Goal: Task Accomplishment & Management: Manage account settings

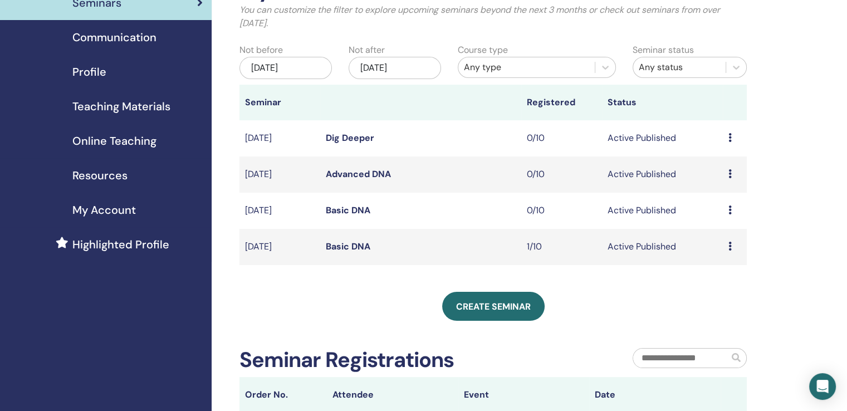
scroll to position [111, 0]
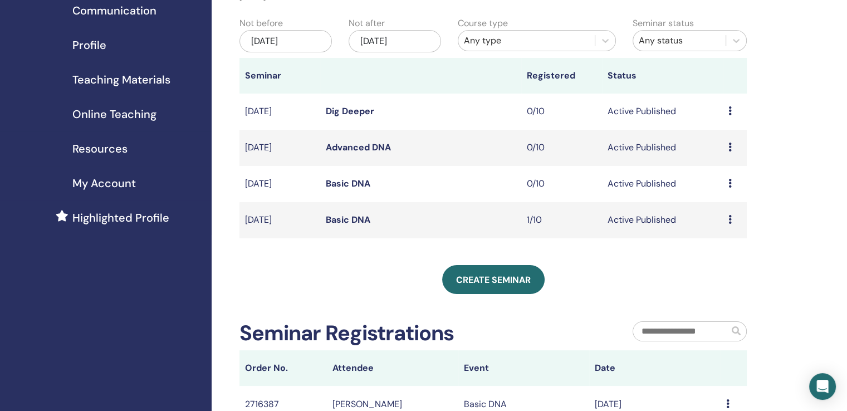
click at [730, 220] on icon at bounding box center [730, 219] width 3 height 9
click at [717, 277] on p "Cancel" at bounding box center [722, 279] width 42 height 13
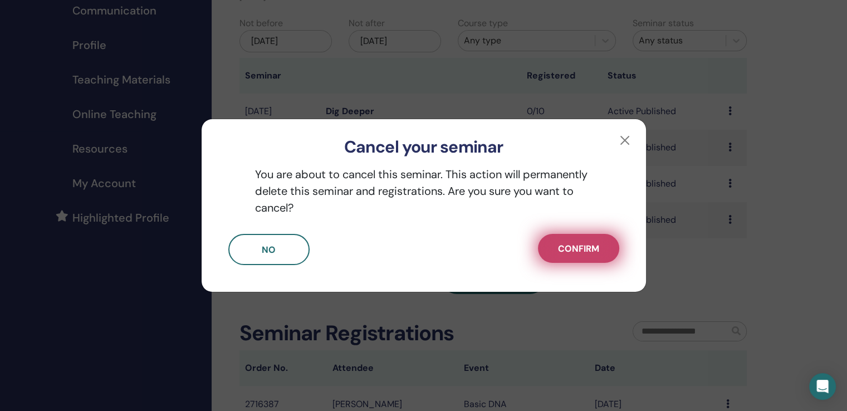
click at [579, 250] on span "Confirm" at bounding box center [578, 249] width 41 height 12
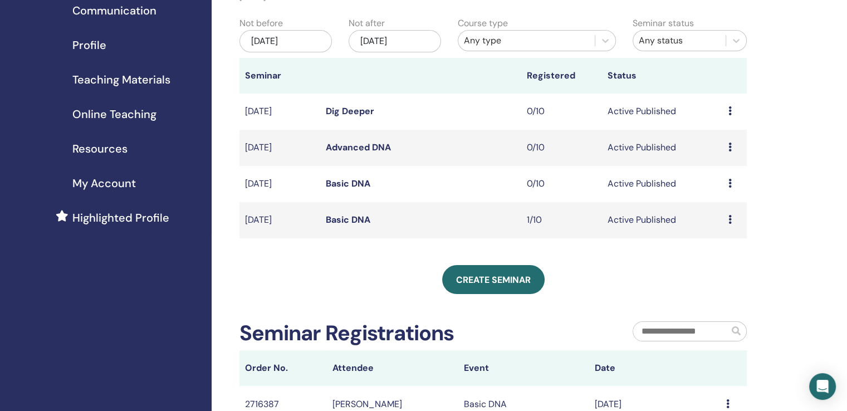
click at [732, 222] on div "Preview Edit Attendees Cancel" at bounding box center [735, 219] width 13 height 13
click at [720, 280] on p "Cancel" at bounding box center [724, 281] width 42 height 13
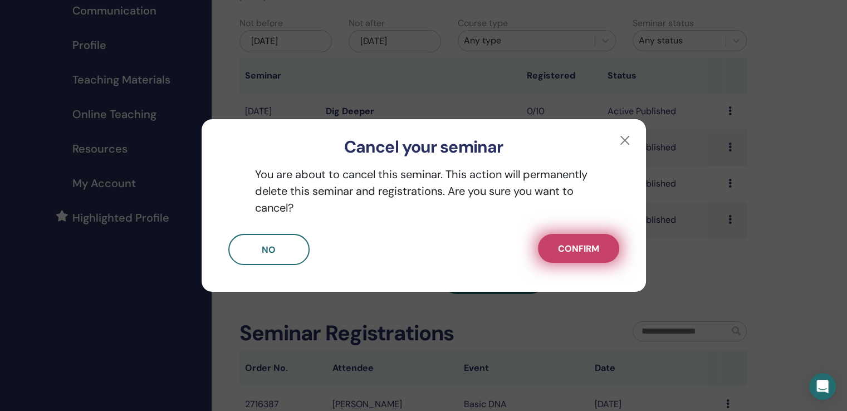
click at [582, 249] on span "Confirm" at bounding box center [578, 249] width 41 height 12
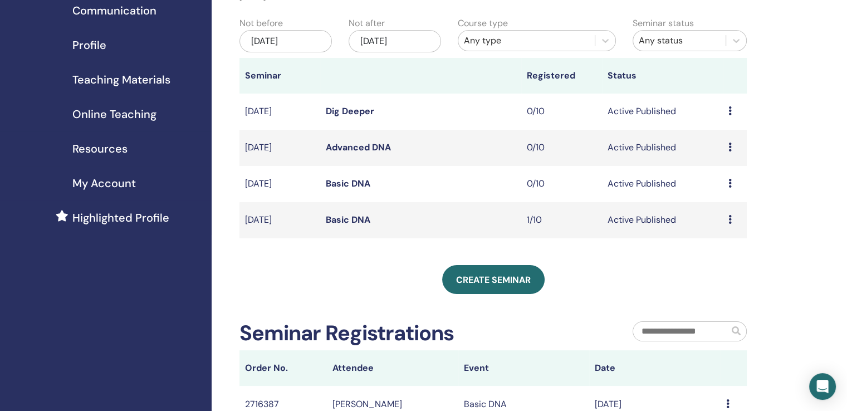
click at [351, 218] on link "Basic DNA" at bounding box center [348, 220] width 45 height 12
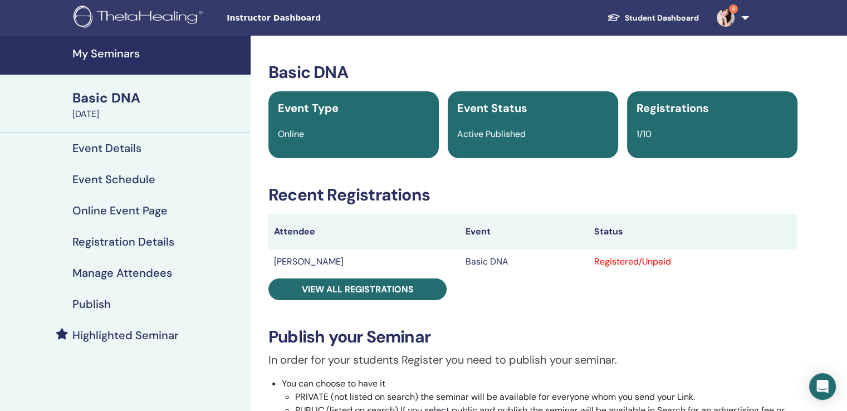
click at [116, 271] on h4 "Manage Attendees" at bounding box center [122, 272] width 100 height 13
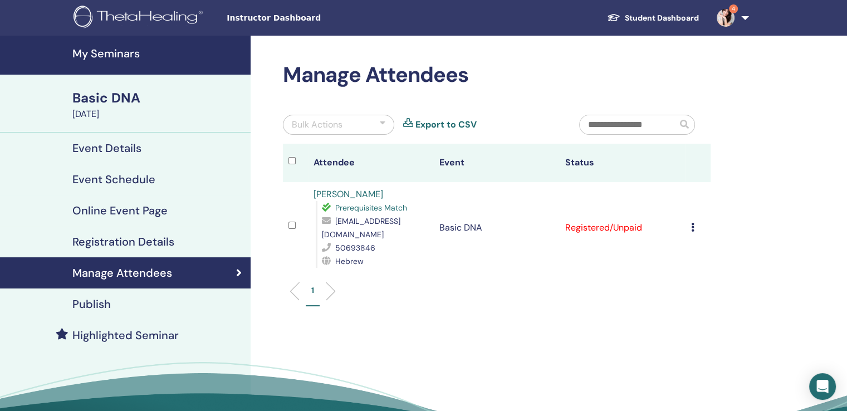
click at [693, 223] on icon at bounding box center [692, 227] width 3 height 9
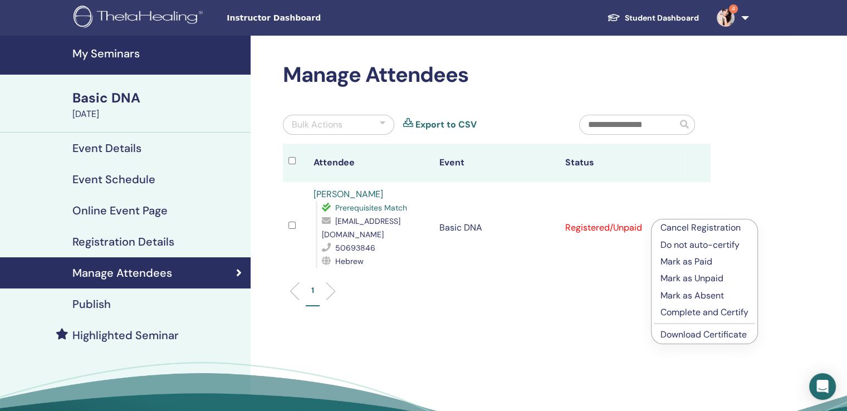
click at [695, 246] on p "Do not auto-certify" at bounding box center [705, 244] width 88 height 13
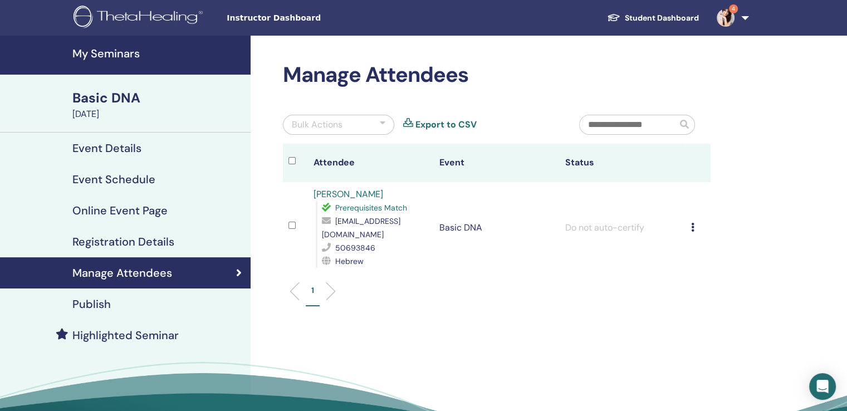
click at [695, 224] on div "Cancel Registration Do not auto-certify Mark as Paid Mark as Unpaid Mark as Abs…" at bounding box center [698, 227] width 14 height 13
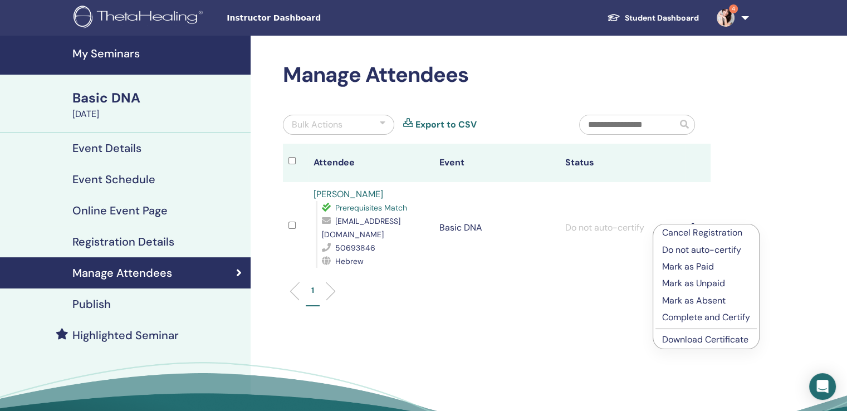
click at [704, 235] on p "Cancel Registration" at bounding box center [706, 232] width 88 height 13
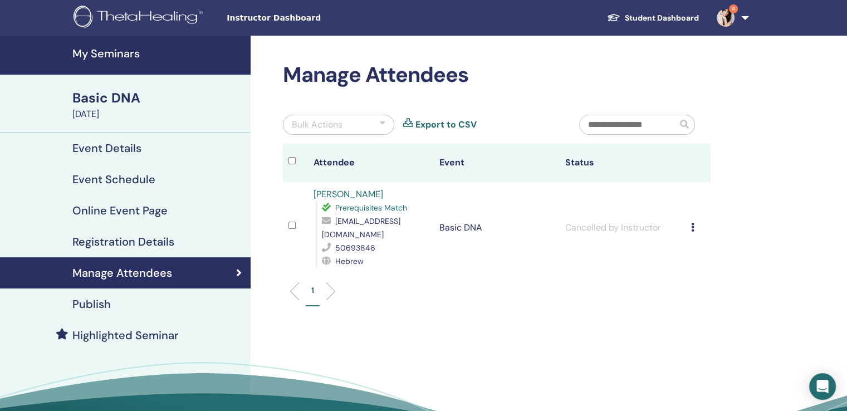
click at [107, 149] on h4 "Event Details" at bounding box center [106, 148] width 69 height 13
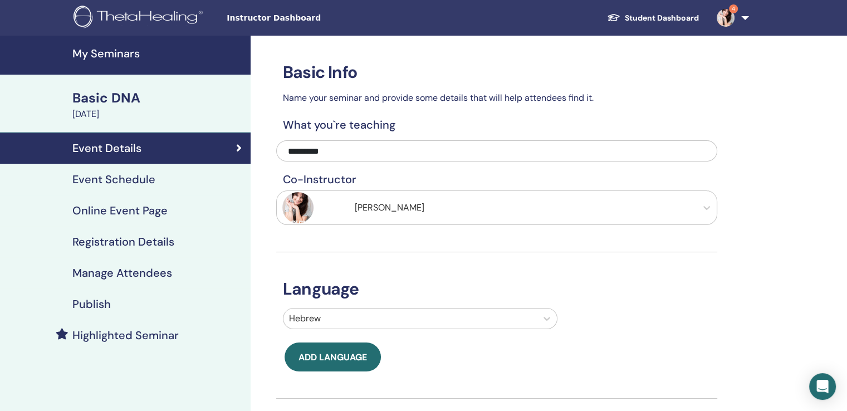
click at [104, 99] on div "Basic DNA" at bounding box center [158, 98] width 172 height 19
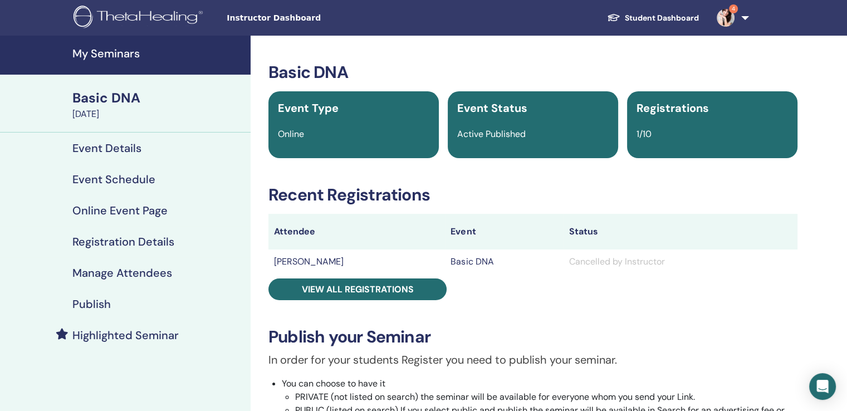
click at [117, 60] on h4 "My Seminars" at bounding box center [158, 53] width 172 height 13
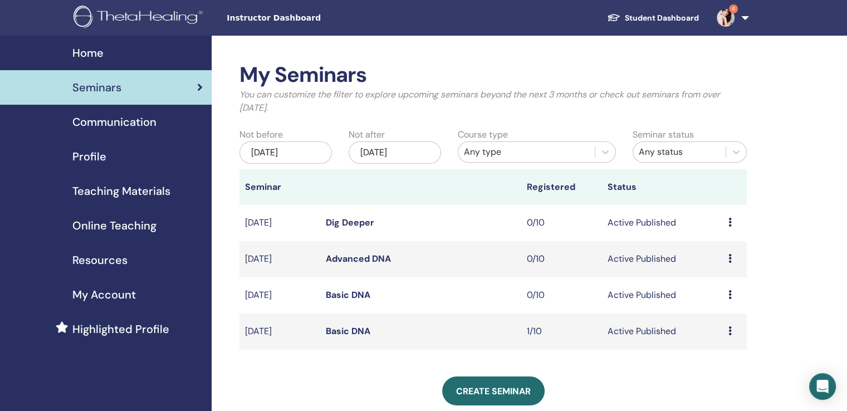
click at [727, 332] on td "Preview Edit Attendees Cancel" at bounding box center [735, 332] width 24 height 36
click at [730, 330] on icon at bounding box center [730, 331] width 3 height 9
click at [718, 388] on p "Cancel" at bounding box center [722, 389] width 42 height 13
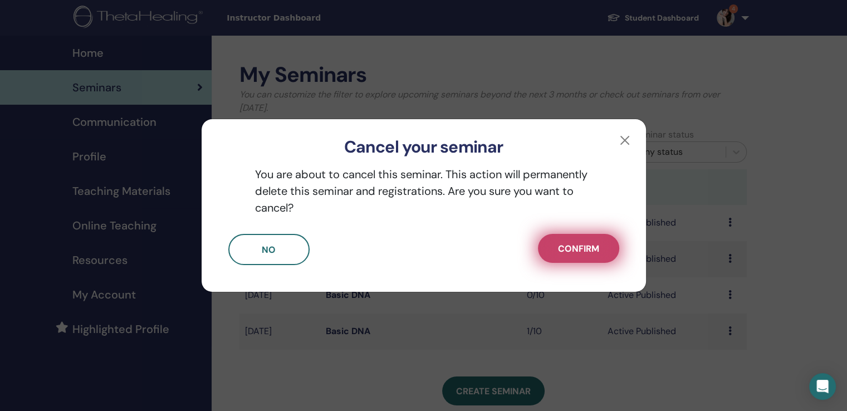
click at [568, 239] on button "Confirm" at bounding box center [578, 248] width 81 height 29
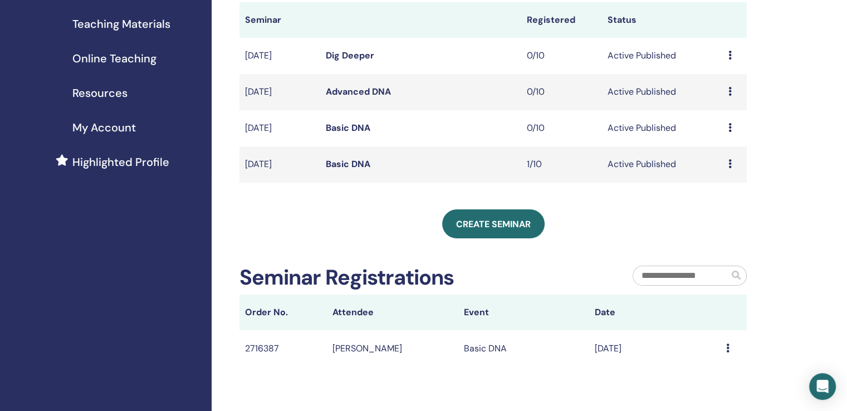
scroll to position [56, 0]
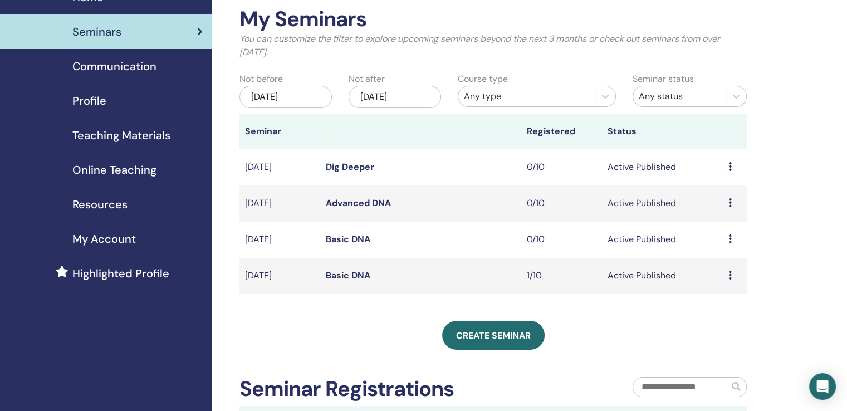
click at [730, 272] on icon at bounding box center [730, 275] width 3 height 9
click at [722, 288] on li "Preview" at bounding box center [723, 281] width 60 height 17
click at [732, 277] on div "Preview Edit Attendees Cancel" at bounding box center [735, 275] width 13 height 13
click at [720, 286] on link "Preview" at bounding box center [719, 286] width 32 height 12
click at [730, 275] on icon at bounding box center [730, 275] width 3 height 9
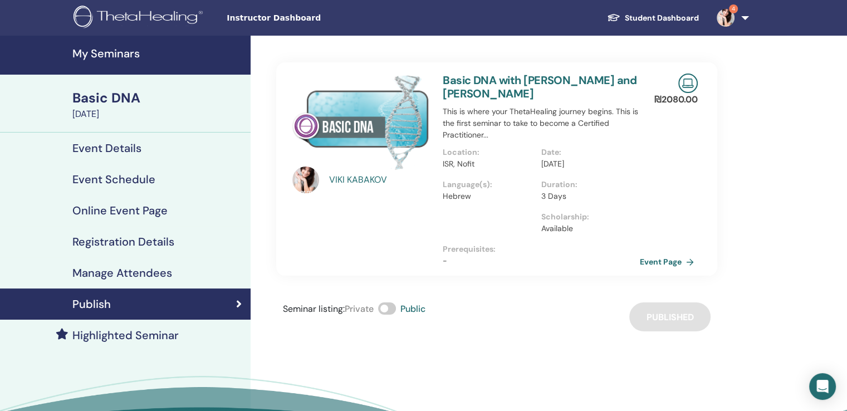
click at [392, 312] on span at bounding box center [387, 309] width 18 height 12
click at [125, 264] on link "Manage Attendees" at bounding box center [125, 272] width 251 height 31
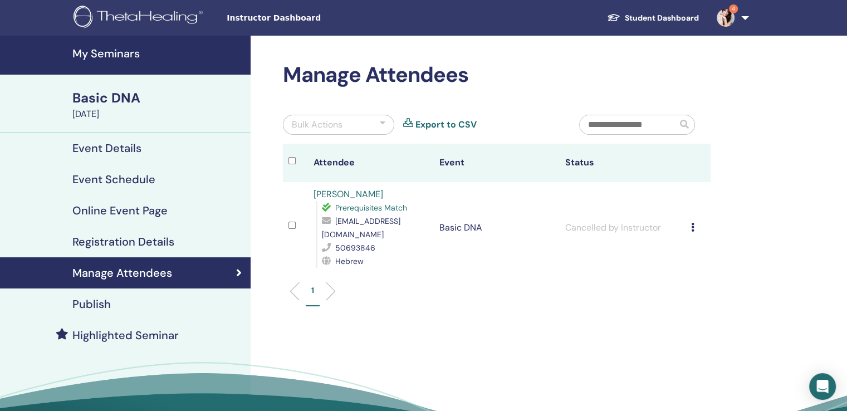
click at [96, 149] on h4 "Event Details" at bounding box center [106, 148] width 69 height 13
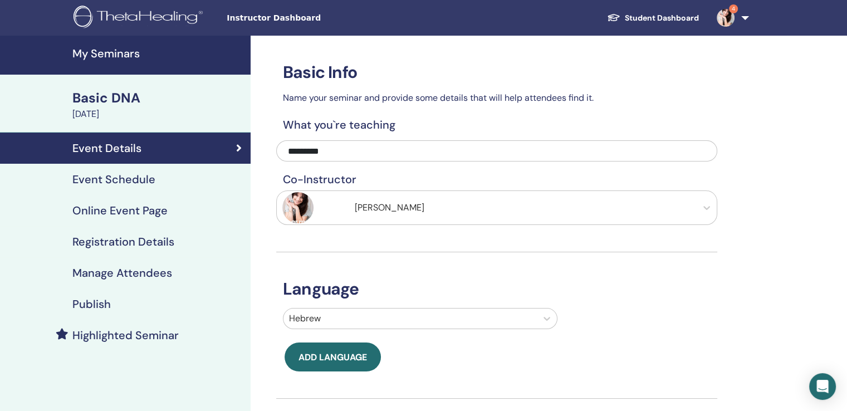
click at [116, 174] on h4 "Event Schedule" at bounding box center [113, 179] width 83 height 13
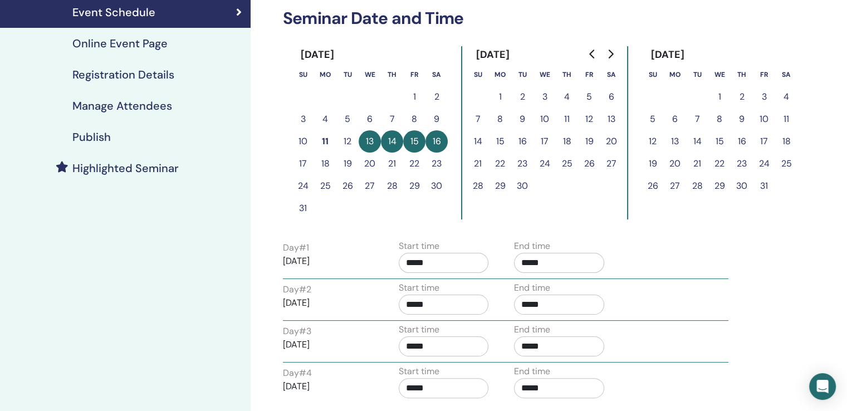
scroll to position [334, 0]
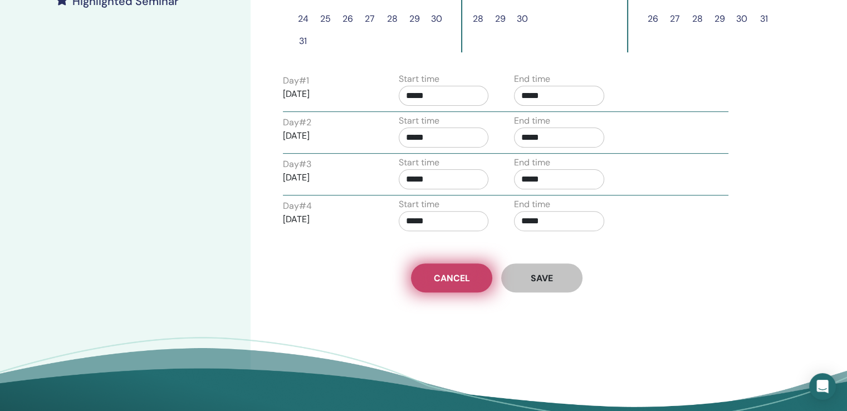
click at [443, 277] on span "Cancel" at bounding box center [452, 278] width 36 height 12
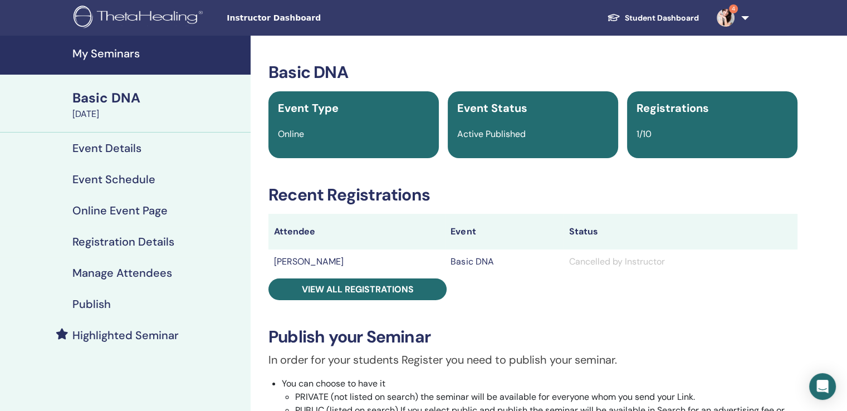
click at [118, 51] on h4 "My Seminars" at bounding box center [158, 53] width 172 height 13
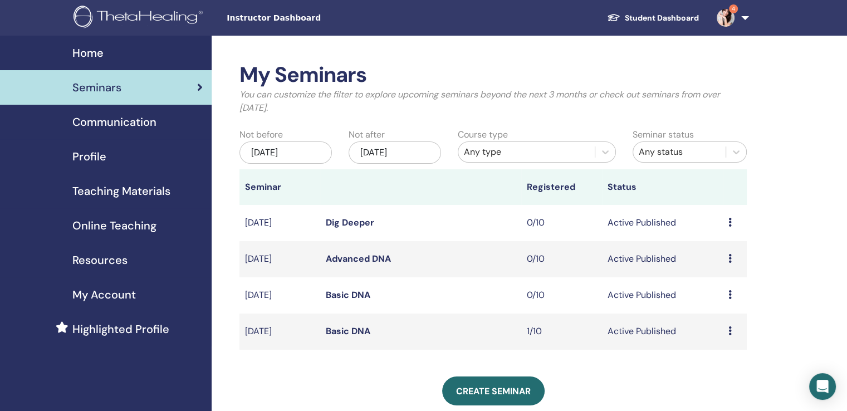
click at [730, 332] on icon at bounding box center [730, 331] width 3 height 9
click at [718, 391] on p "Cancel" at bounding box center [722, 390] width 42 height 13
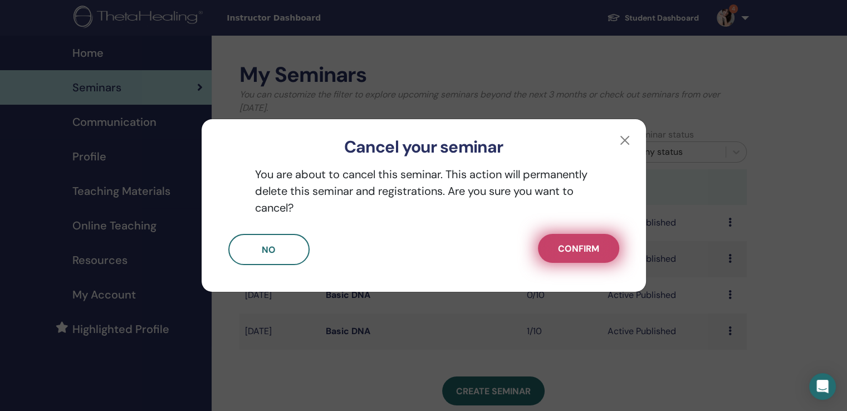
click at [584, 247] on span "Confirm" at bounding box center [578, 249] width 41 height 12
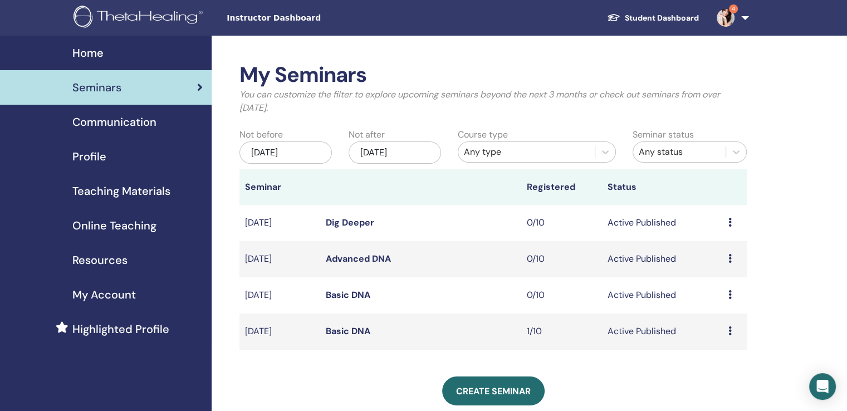
click at [730, 331] on icon at bounding box center [730, 331] width 3 height 9
click at [714, 391] on p "Cancel" at bounding box center [722, 390] width 42 height 13
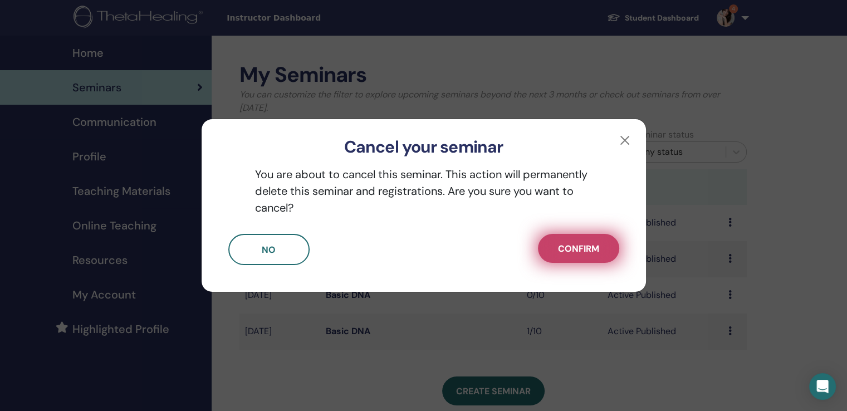
click at [586, 246] on span "Confirm" at bounding box center [578, 249] width 41 height 12
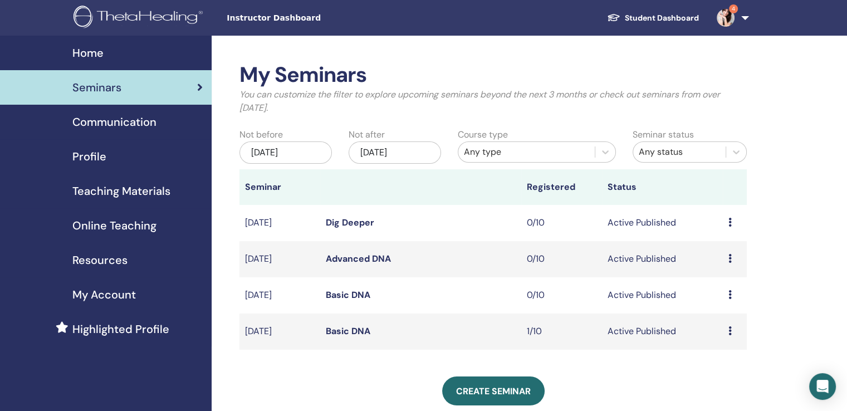
click at [731, 329] on icon at bounding box center [730, 331] width 3 height 9
click at [723, 391] on p "Cancel" at bounding box center [723, 388] width 42 height 13
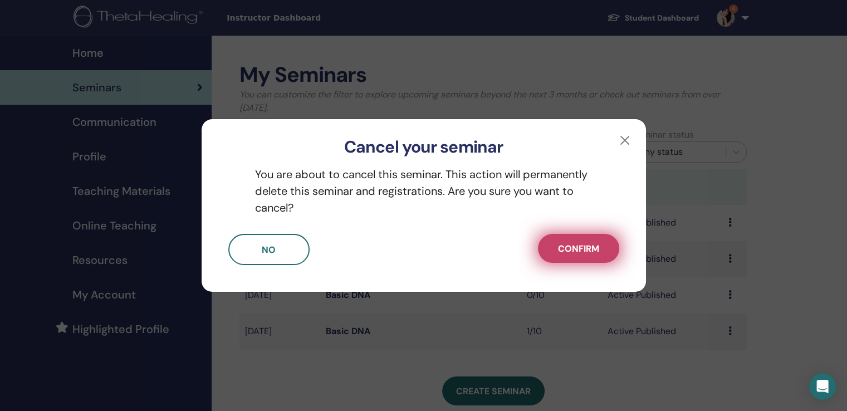
click at [587, 257] on button "Confirm" at bounding box center [578, 248] width 81 height 29
